Goal: Task Accomplishment & Management: Use online tool/utility

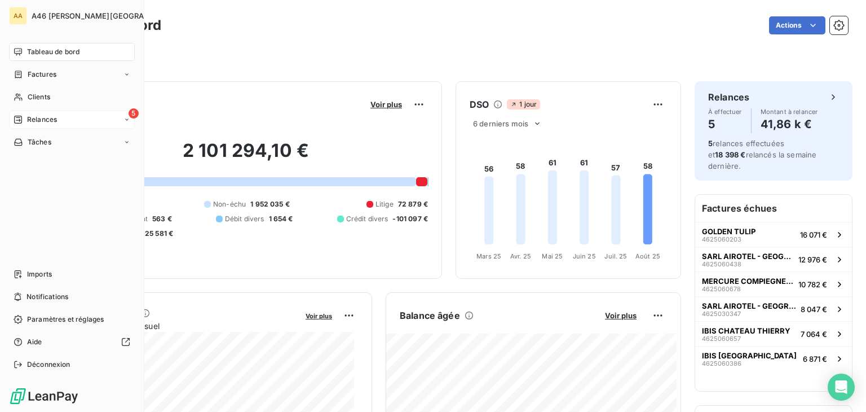
click at [45, 118] on span "Relances" at bounding box center [42, 119] width 30 height 10
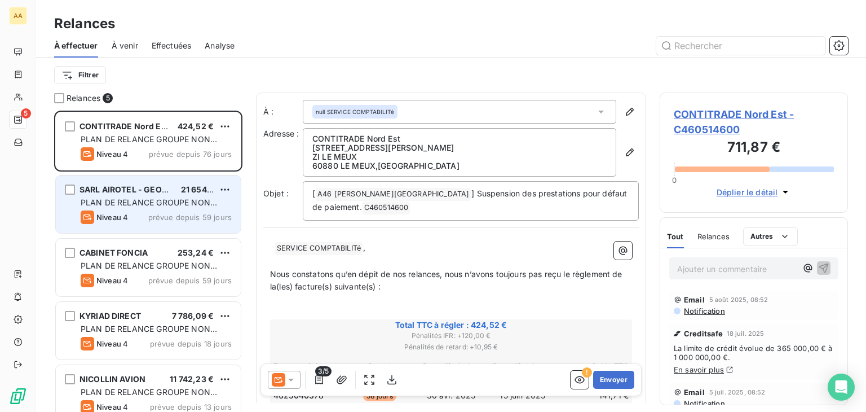
click at [134, 198] on span "PLAN DE RELANCE GROUPE NON AUTOMATIQUE" at bounding box center [149, 207] width 136 height 21
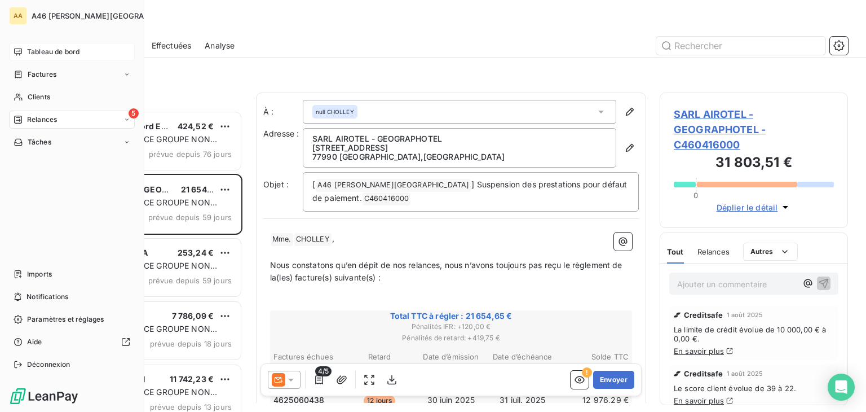
click at [45, 52] on span "Tableau de bord" at bounding box center [53, 52] width 52 height 10
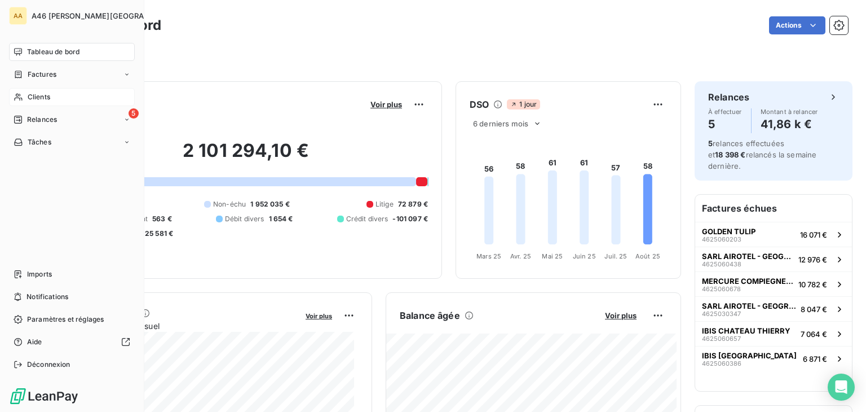
click at [39, 95] on span "Clients" at bounding box center [39, 97] width 23 height 10
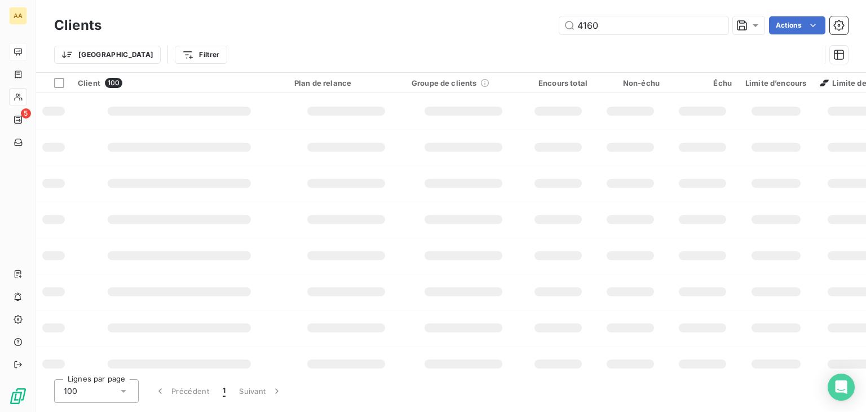
type input "4160"
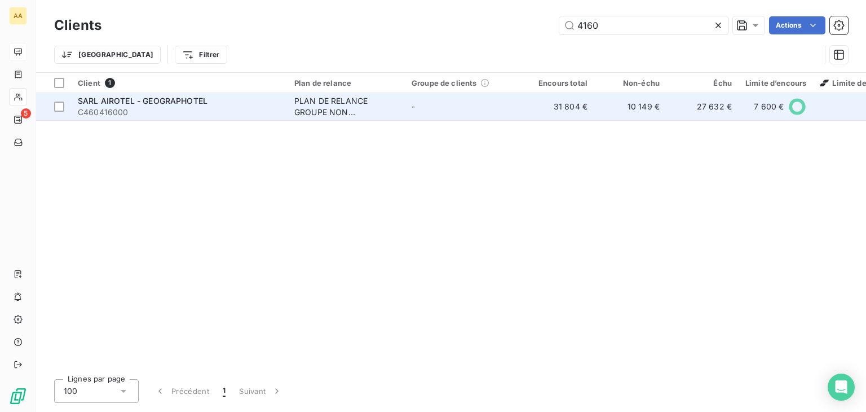
click at [145, 108] on span "C460416000" at bounding box center [179, 112] width 203 height 11
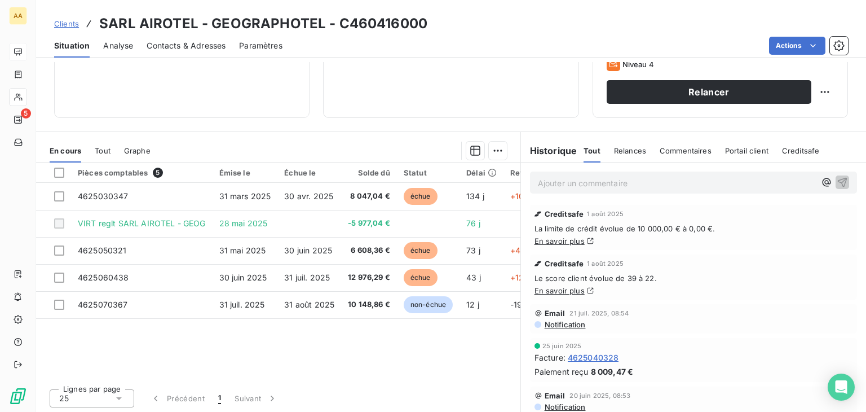
scroll to position [178, 0]
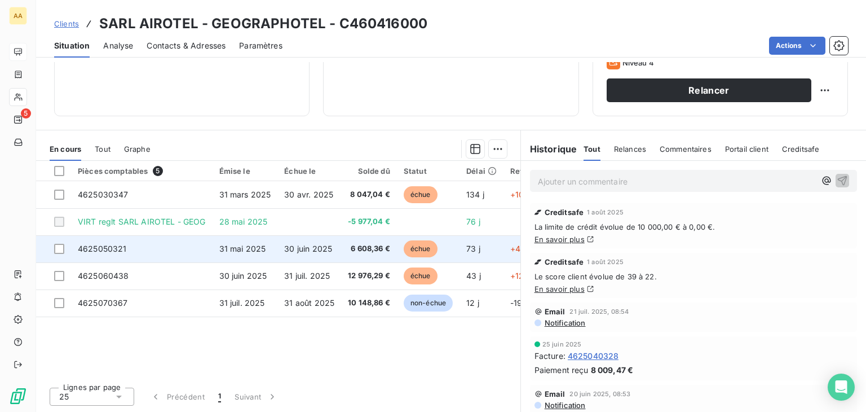
click at [117, 246] on span "4625050321" at bounding box center [102, 249] width 49 height 10
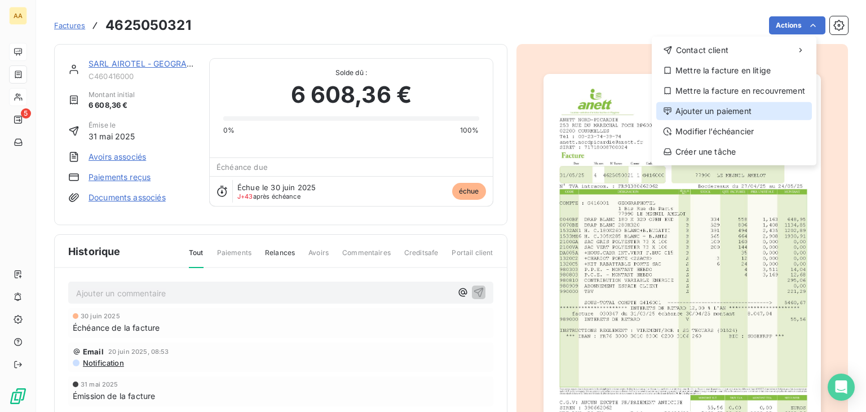
click at [735, 109] on div "Ajouter un paiement" at bounding box center [734, 111] width 156 height 18
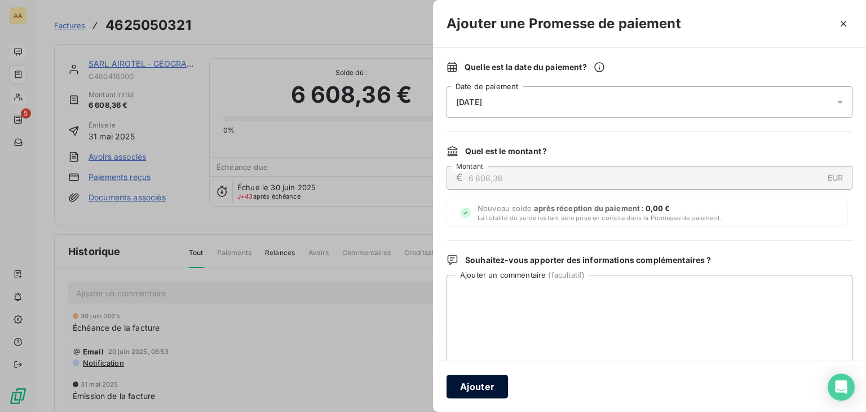
click at [478, 387] on button "Ajouter" at bounding box center [477, 386] width 61 height 24
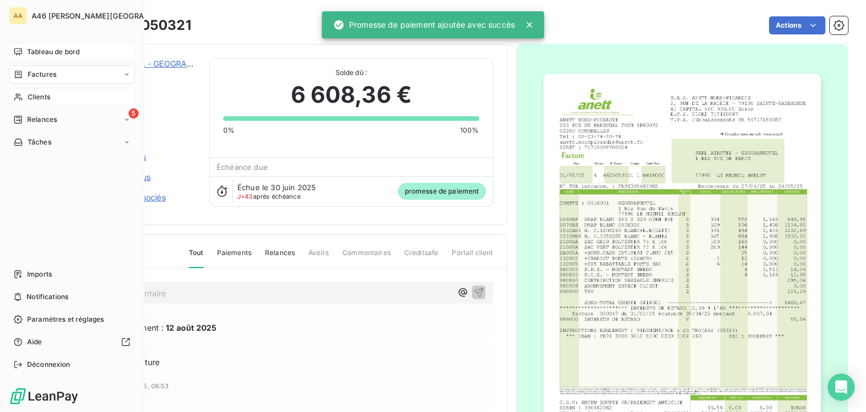
click at [59, 53] on span "Tableau de bord" at bounding box center [53, 52] width 52 height 10
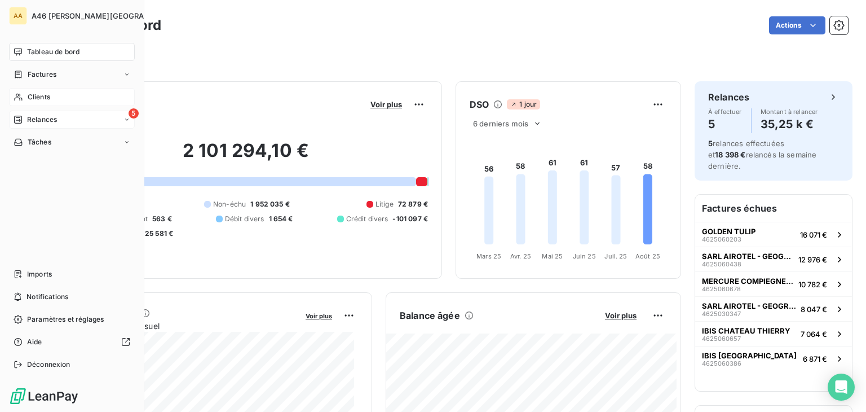
click at [41, 119] on span "Relances" at bounding box center [42, 119] width 30 height 10
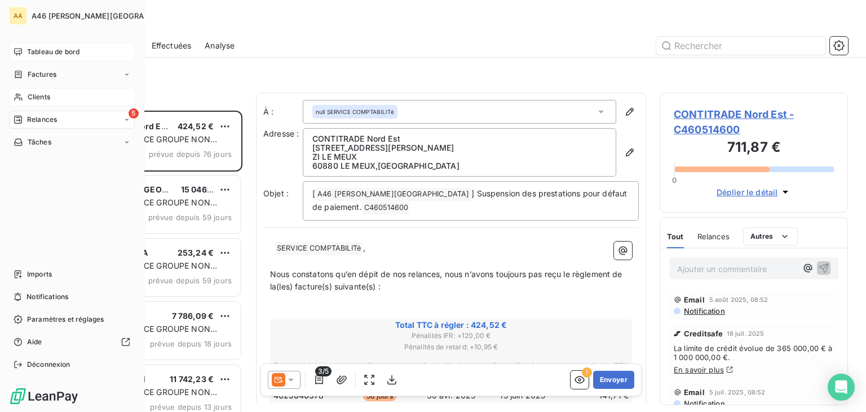
click at [47, 52] on span "Tableau de bord" at bounding box center [53, 52] width 52 height 10
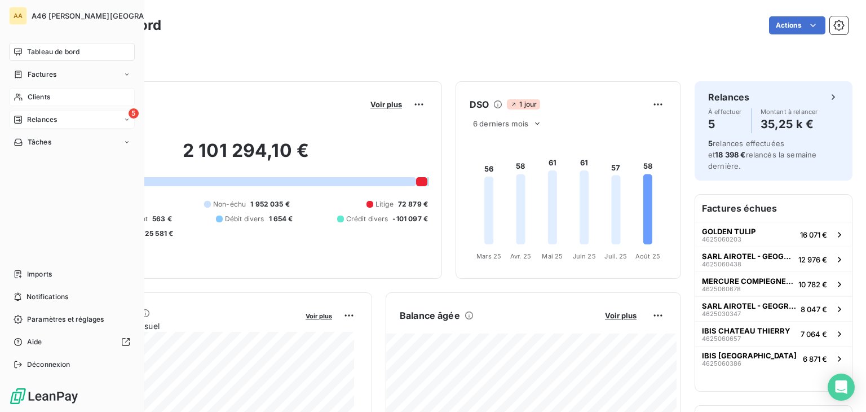
click at [45, 120] on span "Relances" at bounding box center [42, 119] width 30 height 10
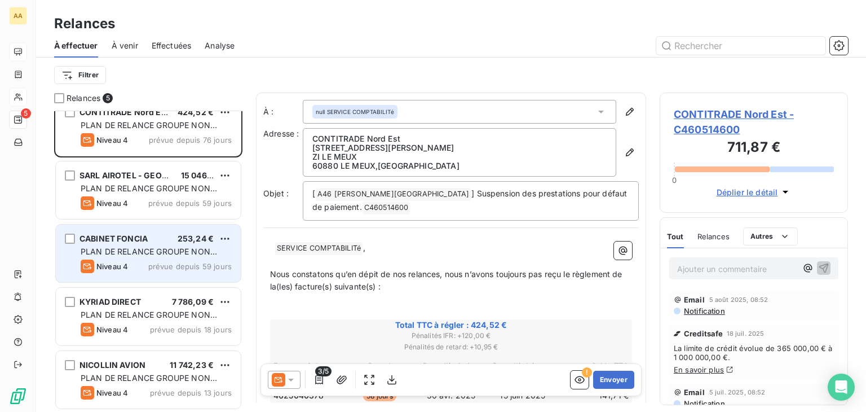
click at [140, 250] on span "PLAN DE RELANCE GROUPE NON AUTOMATIQUE" at bounding box center [149, 256] width 136 height 21
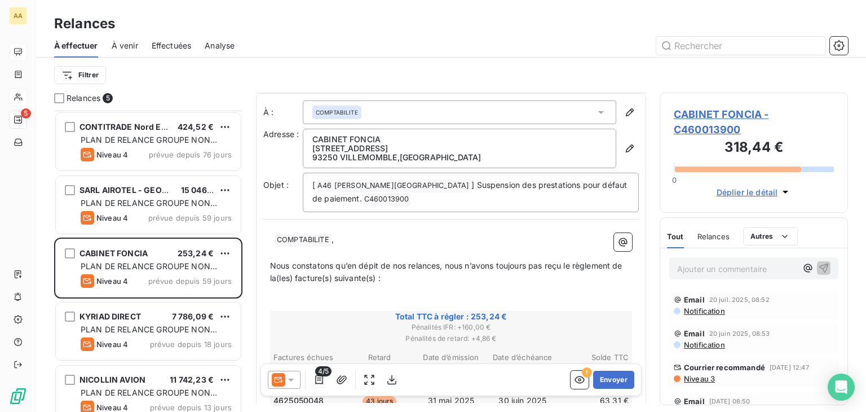
scroll to position [15, 0]
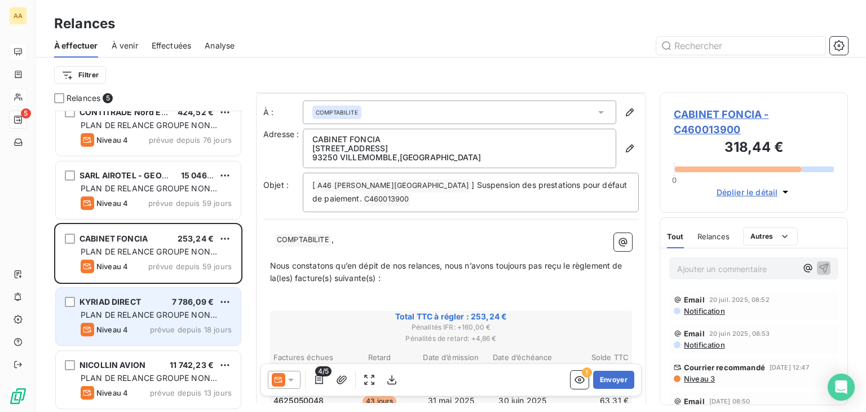
click at [157, 317] on span "PLAN DE RELANCE GROUPE NON AUTOMATIQUE" at bounding box center [149, 320] width 136 height 21
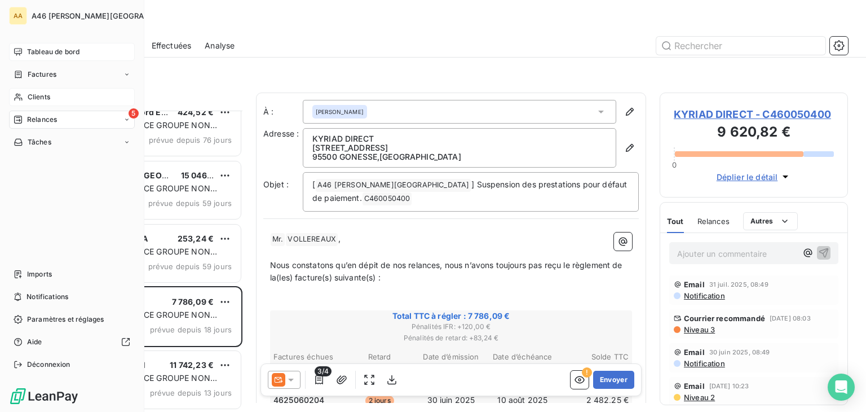
click at [42, 43] on div "Tableau de bord" at bounding box center [72, 52] width 126 height 18
